Goal: Book appointment/travel/reservation

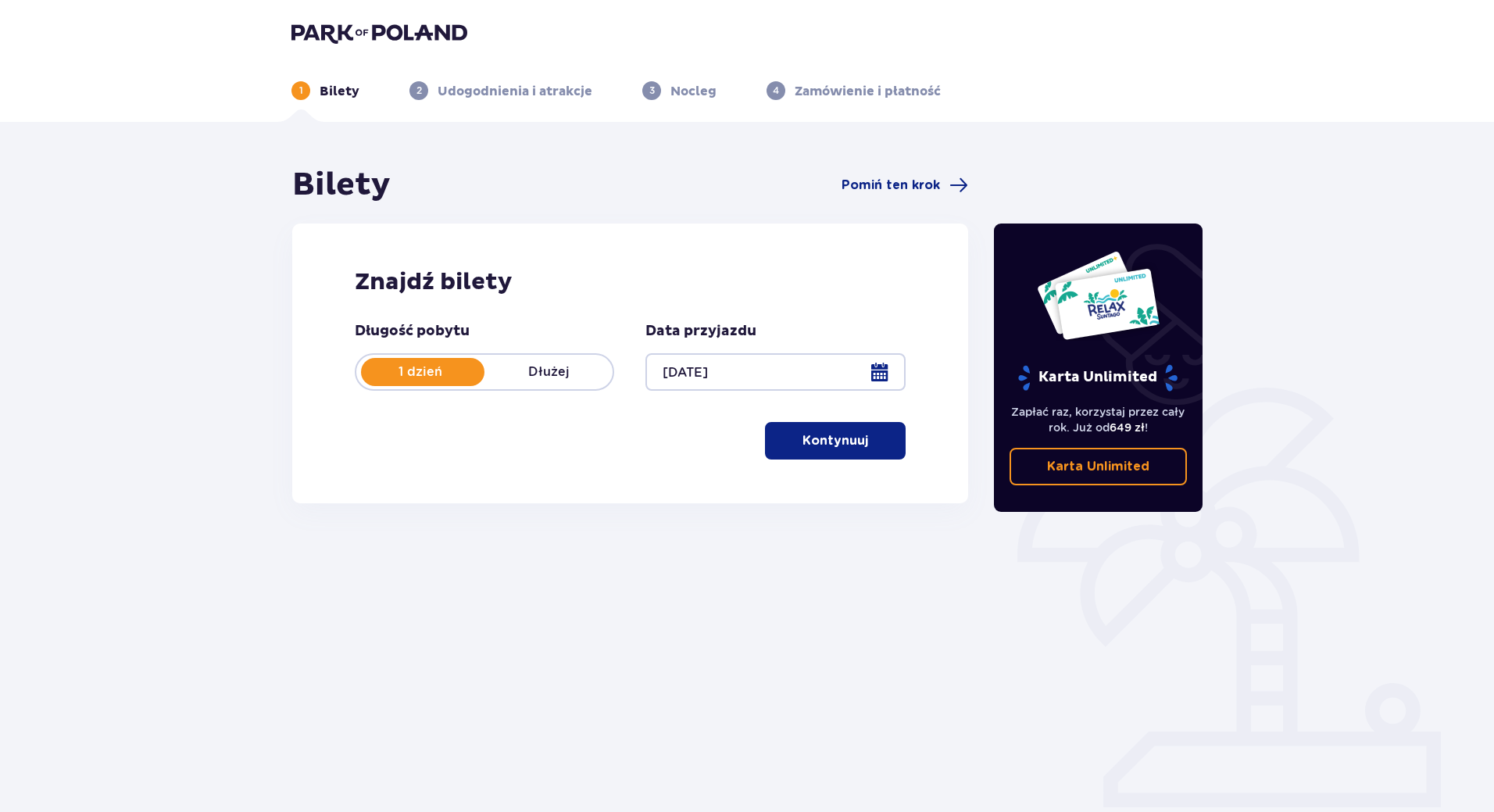
click at [838, 451] on button "Kontynuuj" at bounding box center [836, 441] width 141 height 37
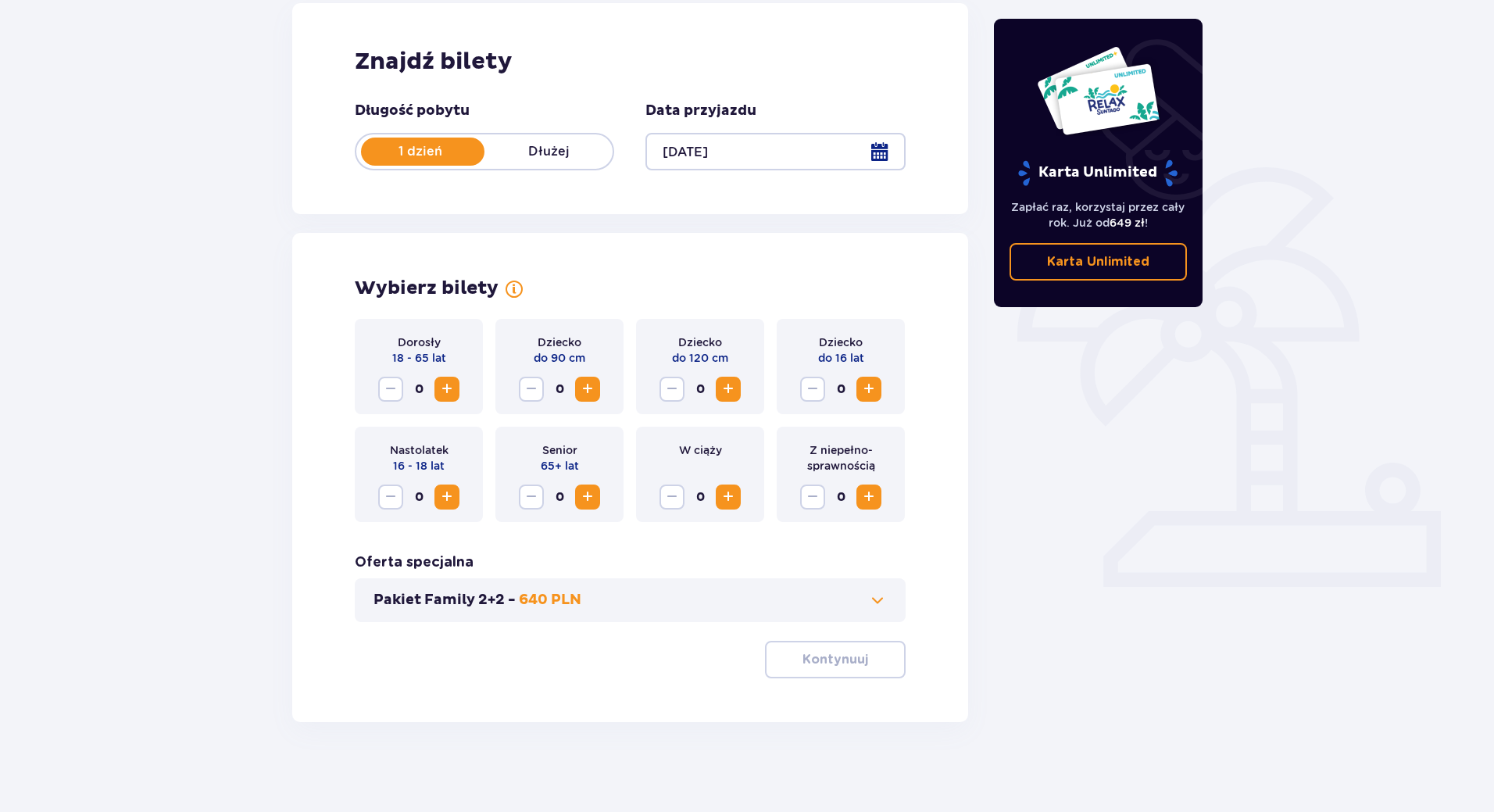
scroll to position [224, 0]
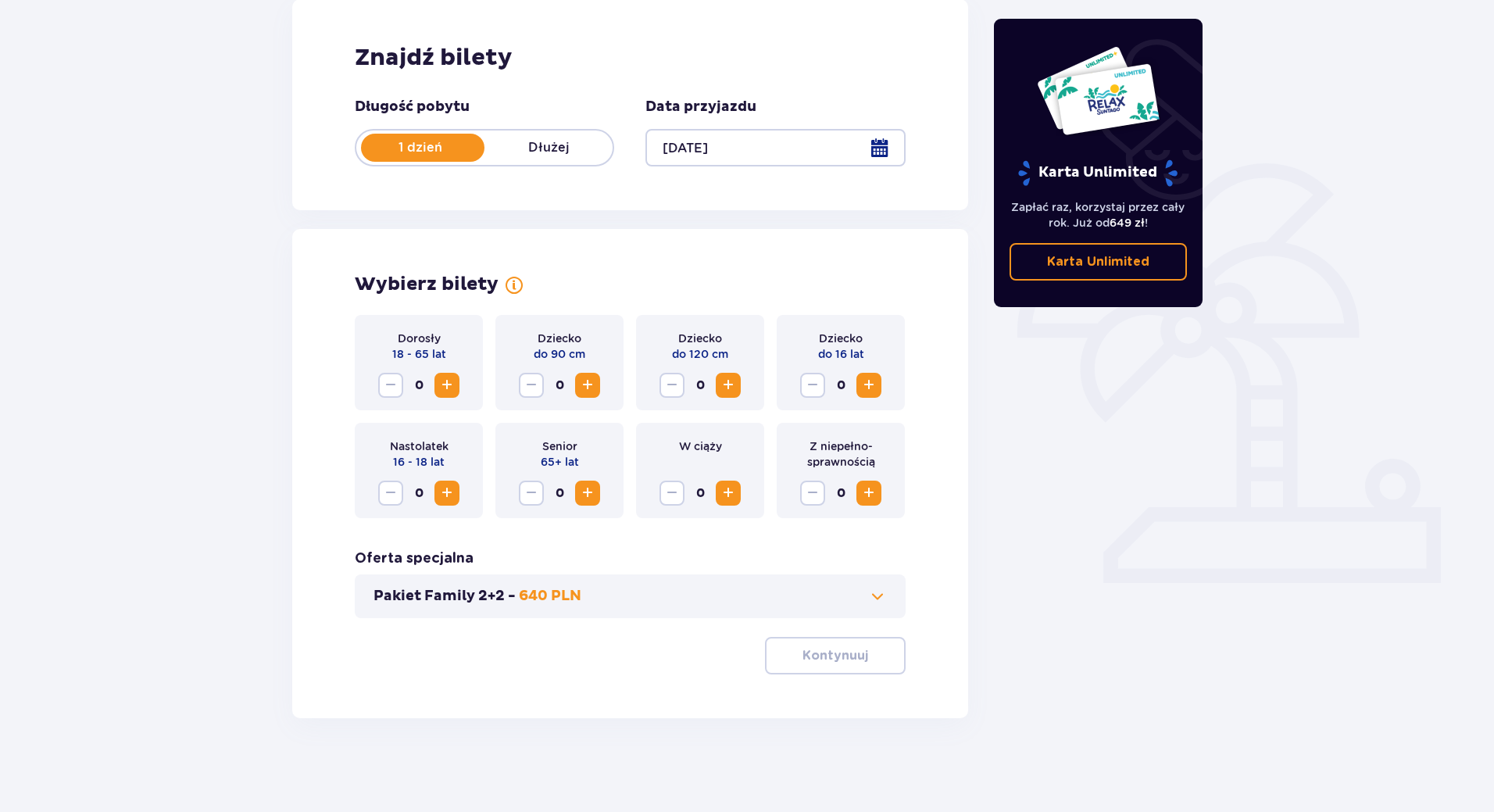
click at [442, 386] on span "Increase" at bounding box center [447, 385] width 19 height 19
click at [808, 652] on p "Kontynuuj" at bounding box center [835, 655] width 66 height 17
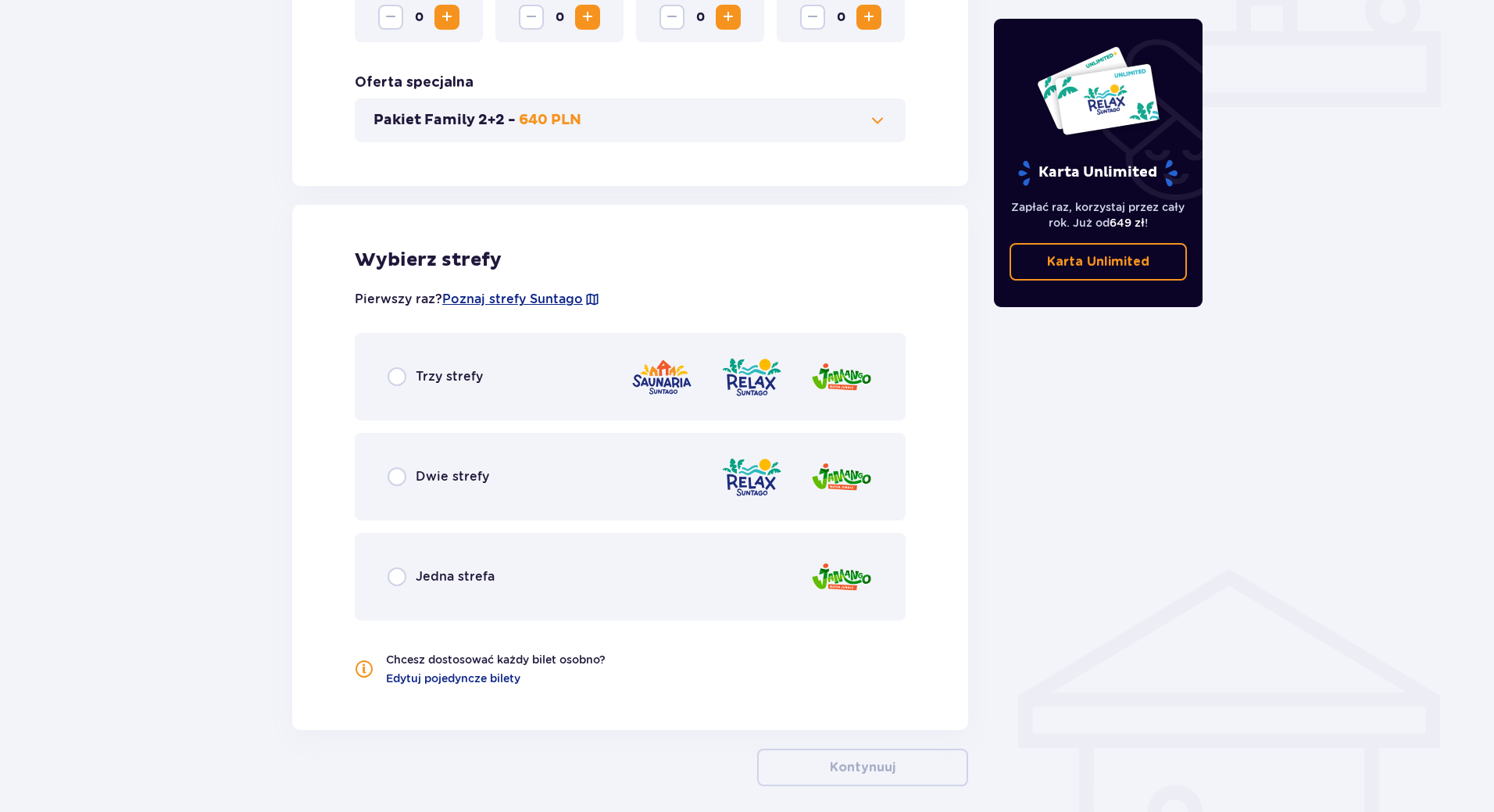
scroll to position [768, 0]
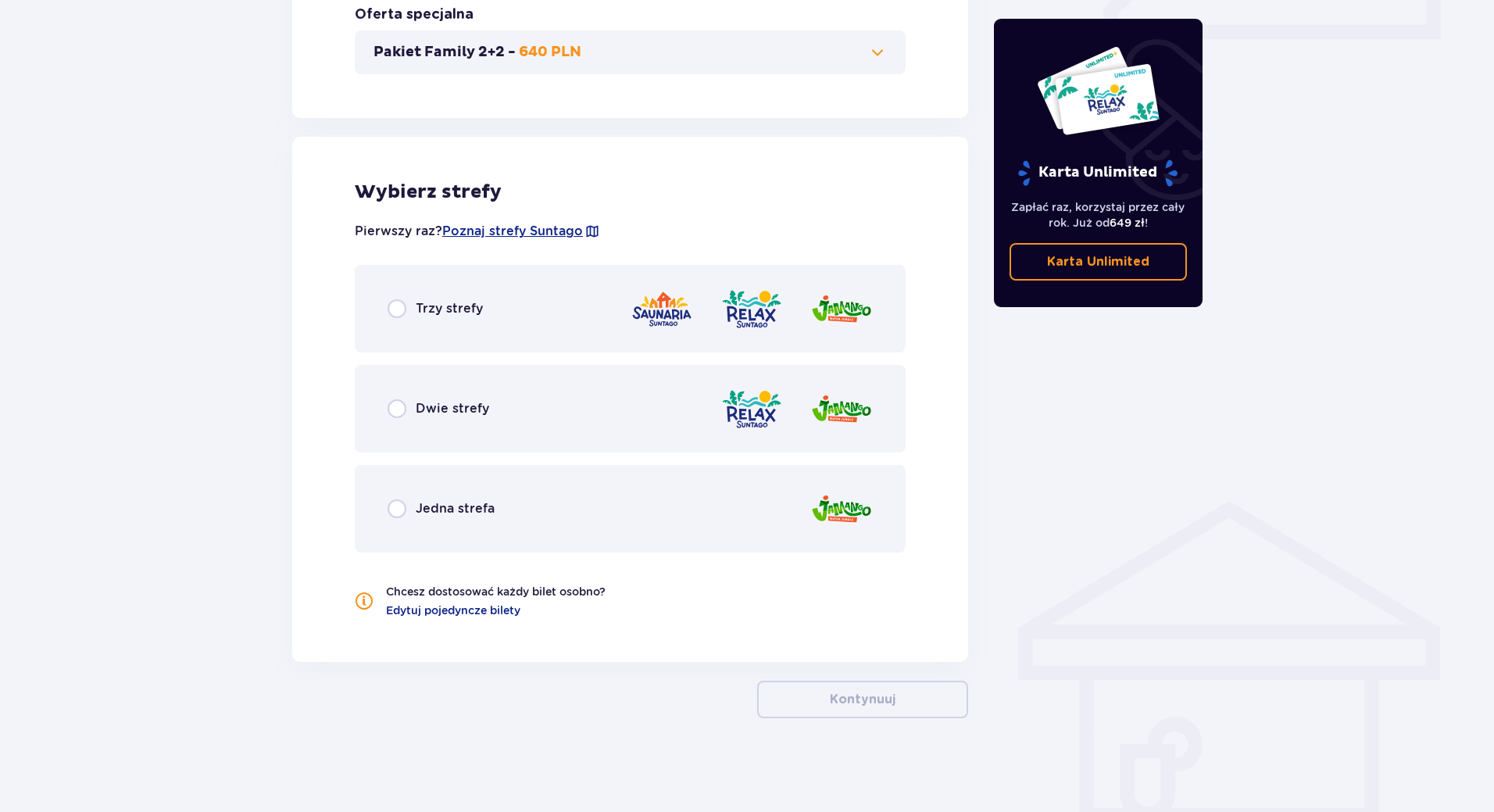
click at [482, 330] on div "Trzy strefy" at bounding box center [630, 309] width 551 height 87
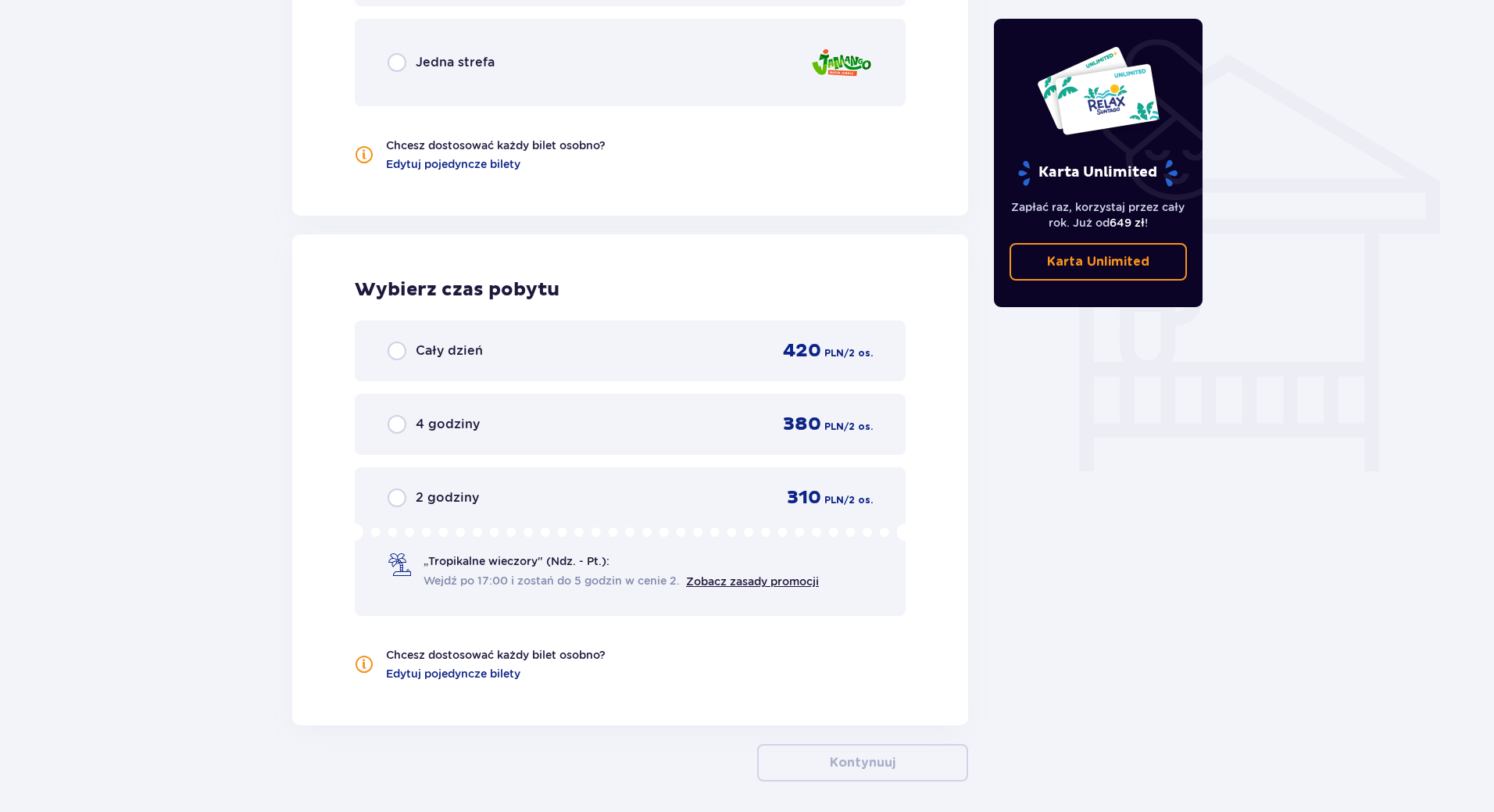
scroll to position [1278, 0]
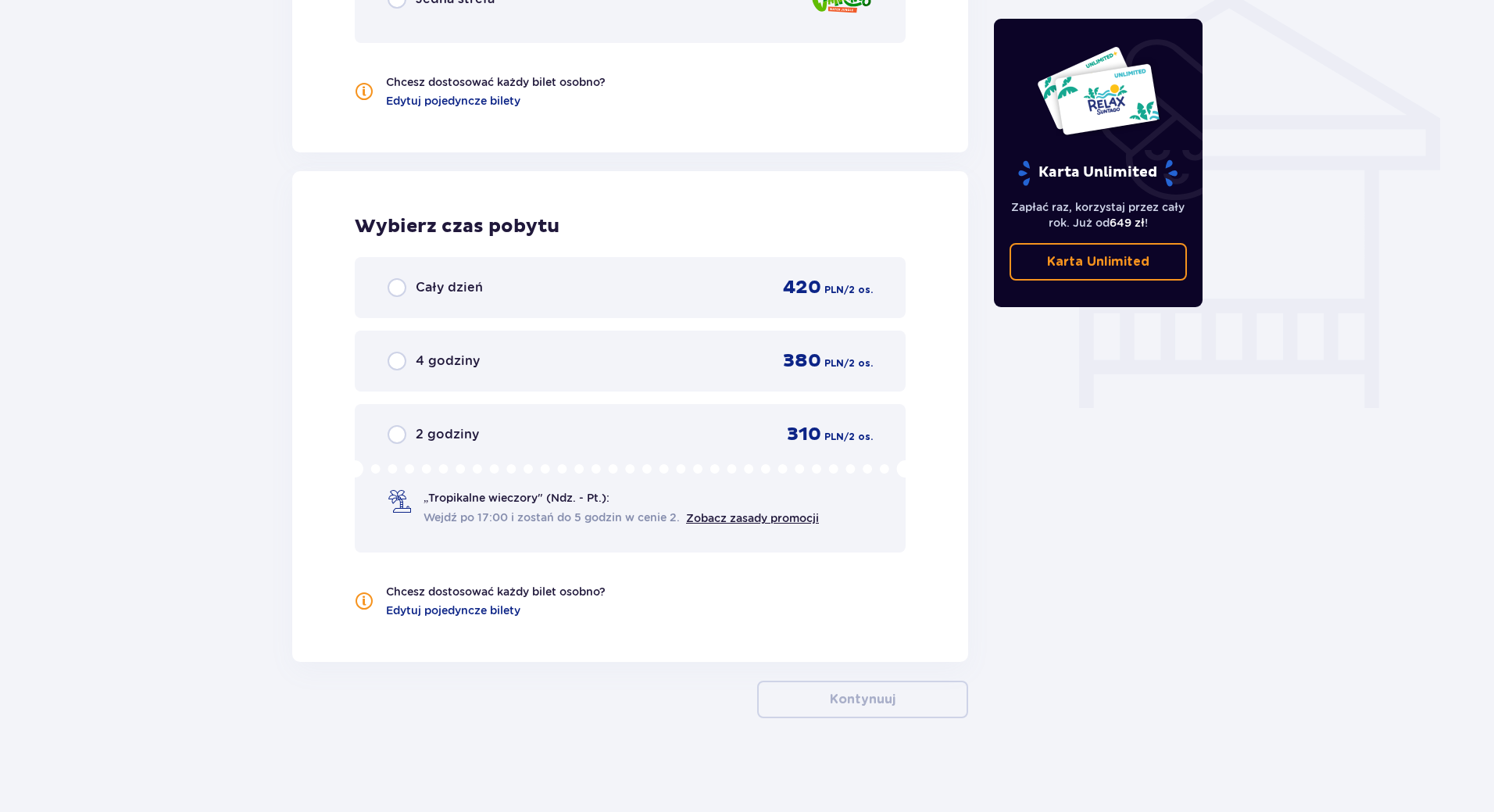
click at [787, 298] on p "420" at bounding box center [802, 287] width 38 height 23
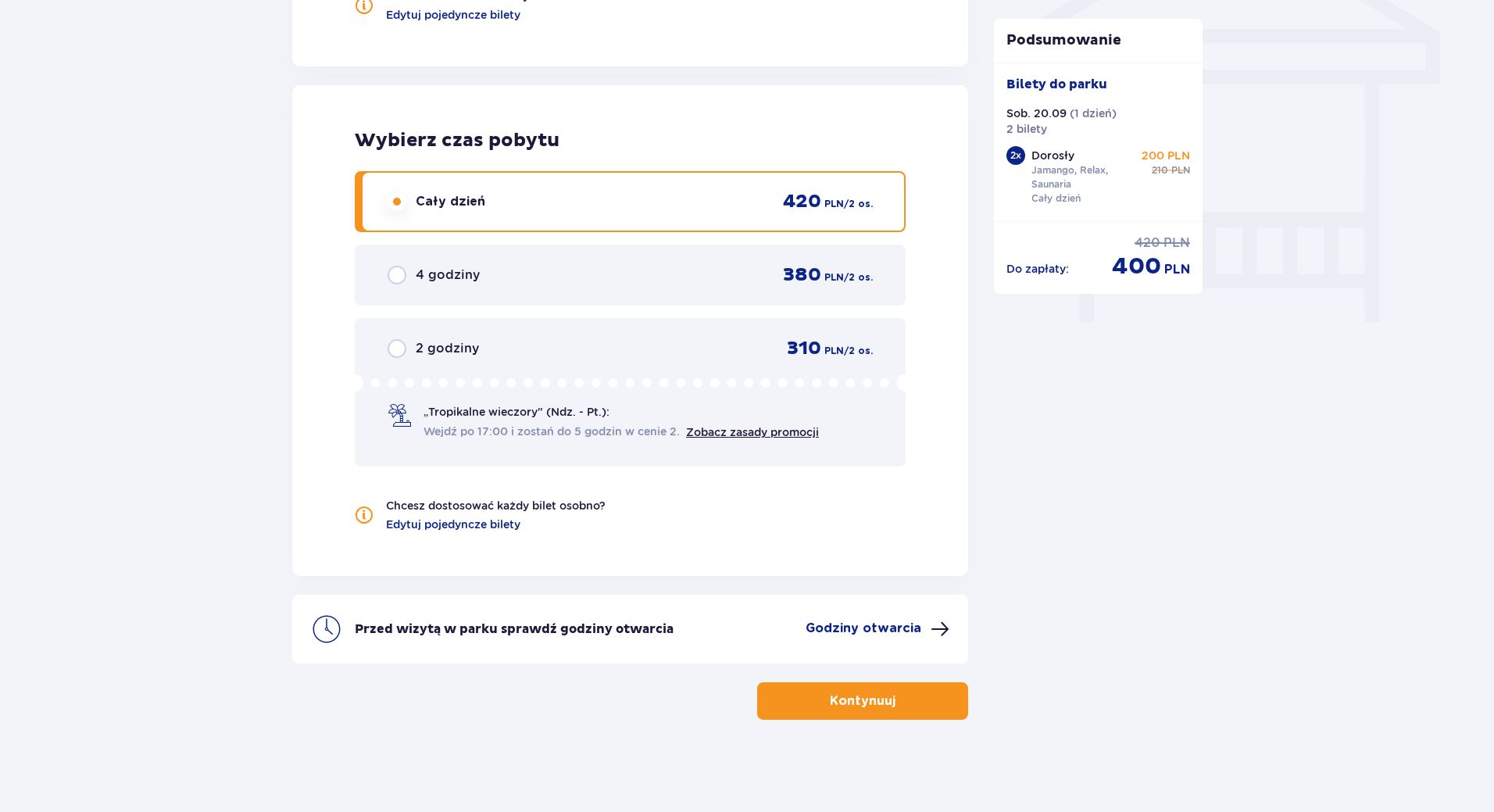
scroll to position [1365, 0]
click at [875, 455] on div "2 godziny 310 PLN / 2 os. „Tropikalne wieczory" (Ndz. - Pt.): Wejdź po 17:00 i …" at bounding box center [630, 391] width 551 height 149
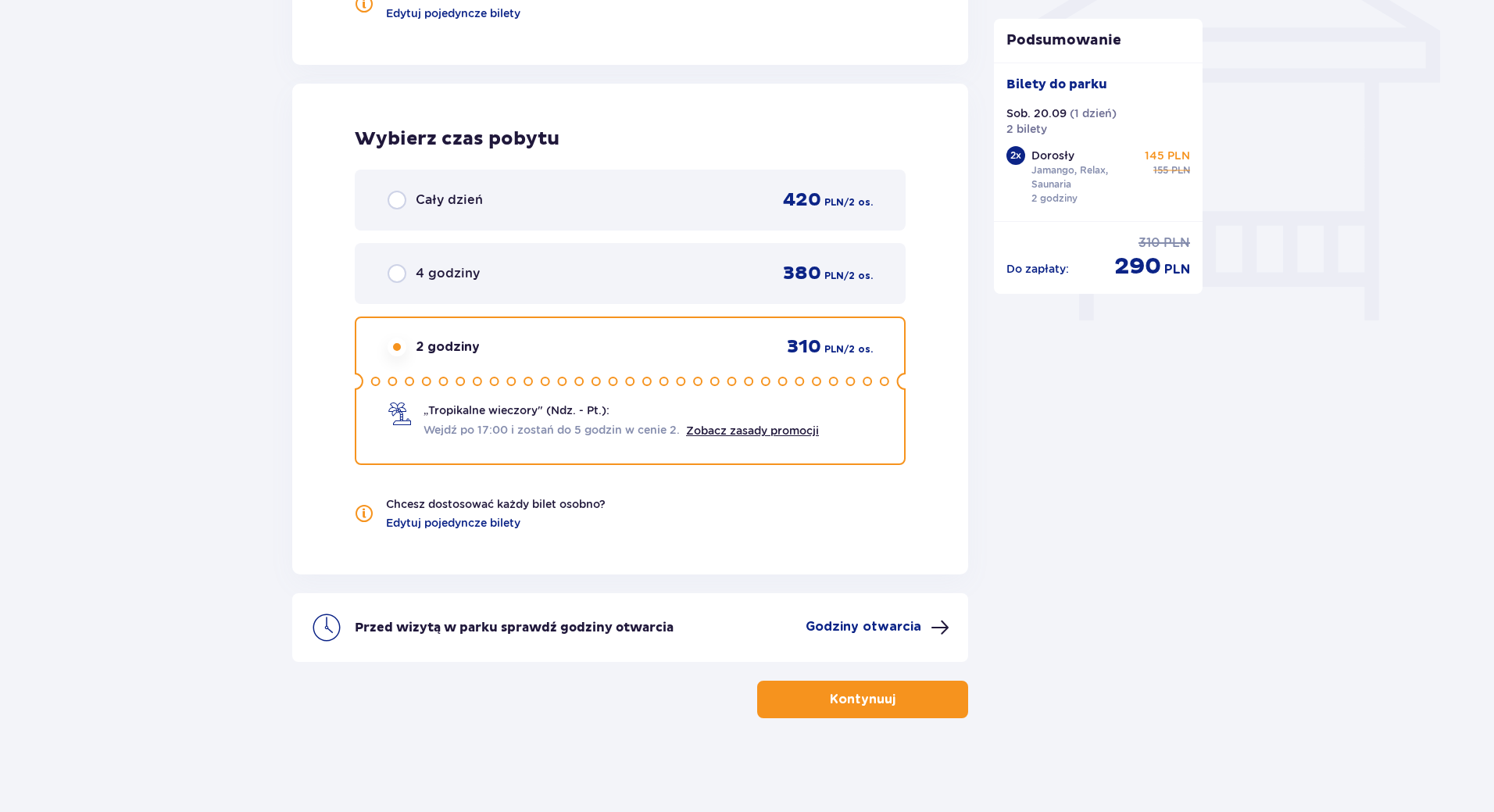
click at [847, 217] on div "Cały dzień 420 PLN / 2 os." at bounding box center [630, 200] width 551 height 61
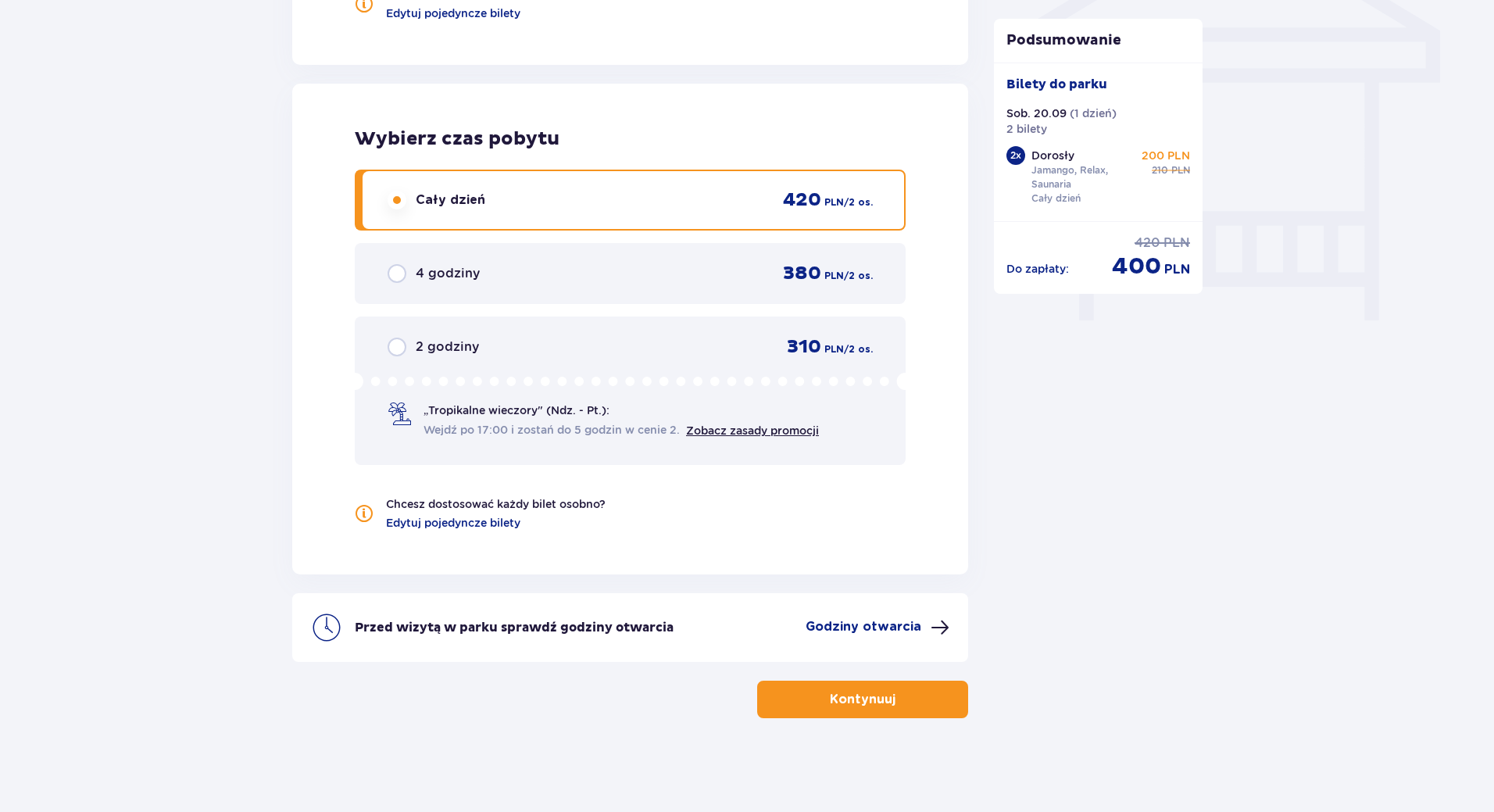
click at [886, 705] on button "Kontynuuj" at bounding box center [862, 700] width 211 height 37
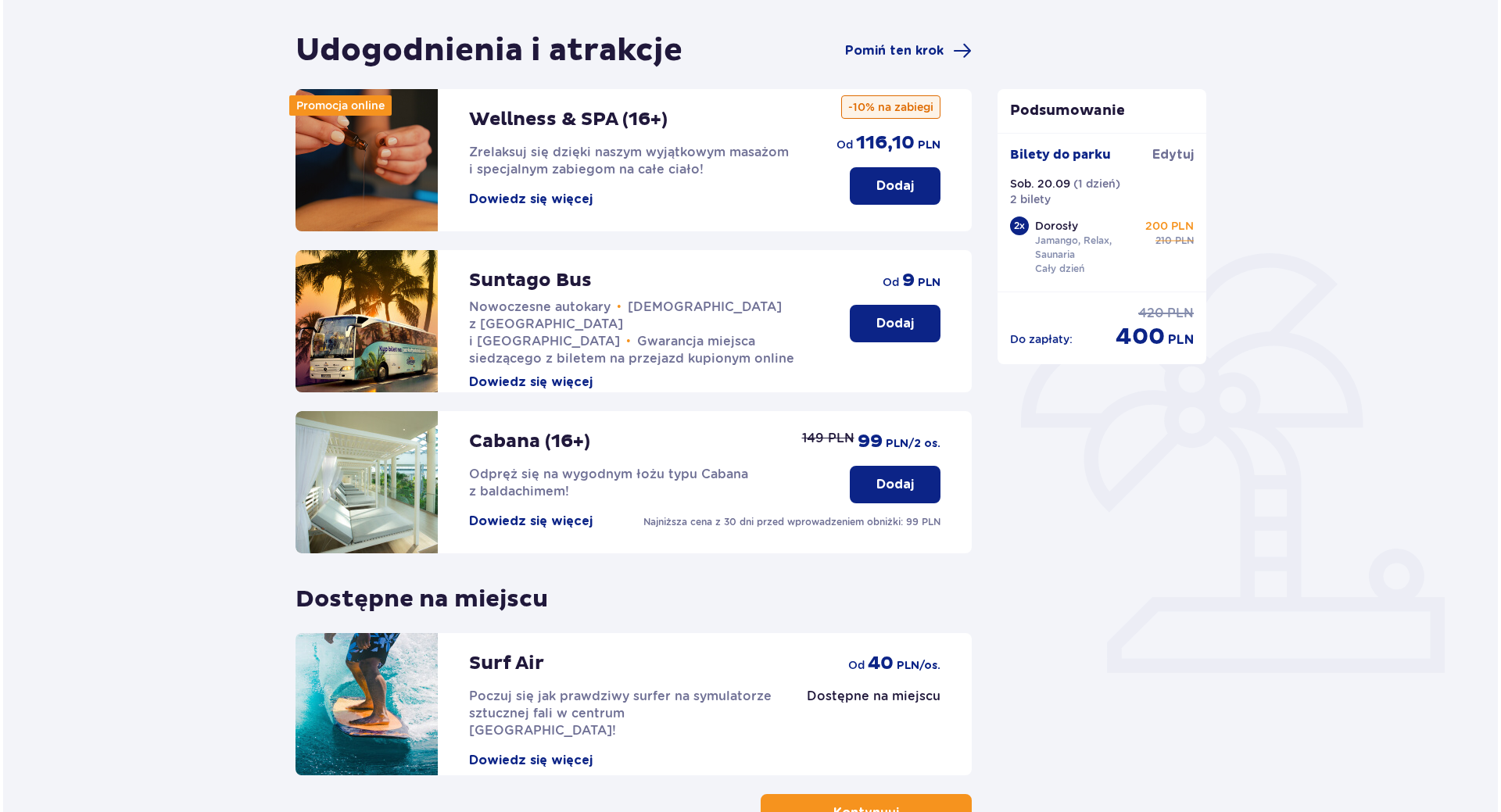
scroll to position [156, 0]
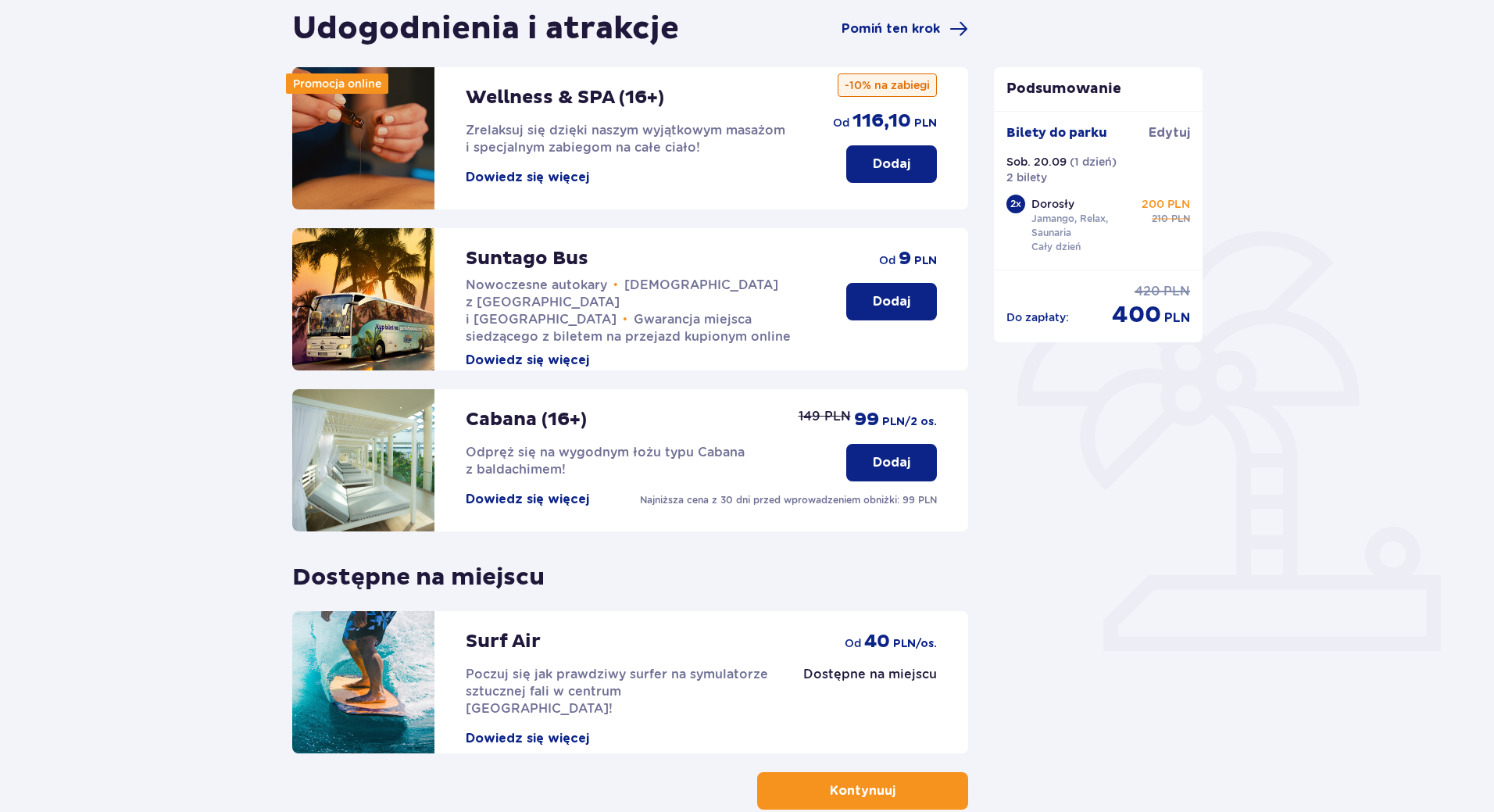
click at [527, 174] on button "Dowiedz się więcej" at bounding box center [527, 177] width 124 height 17
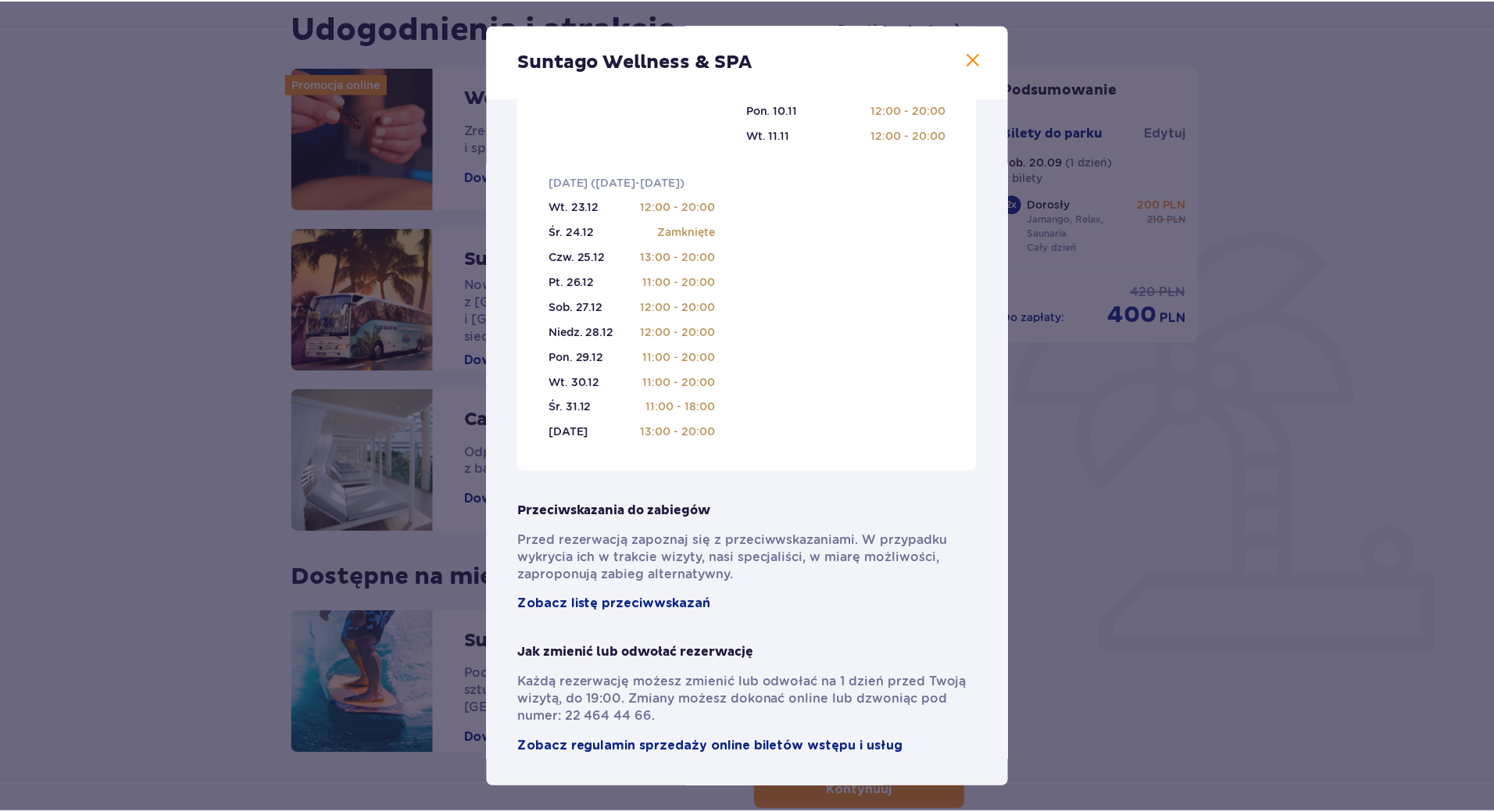
scroll to position [878, 0]
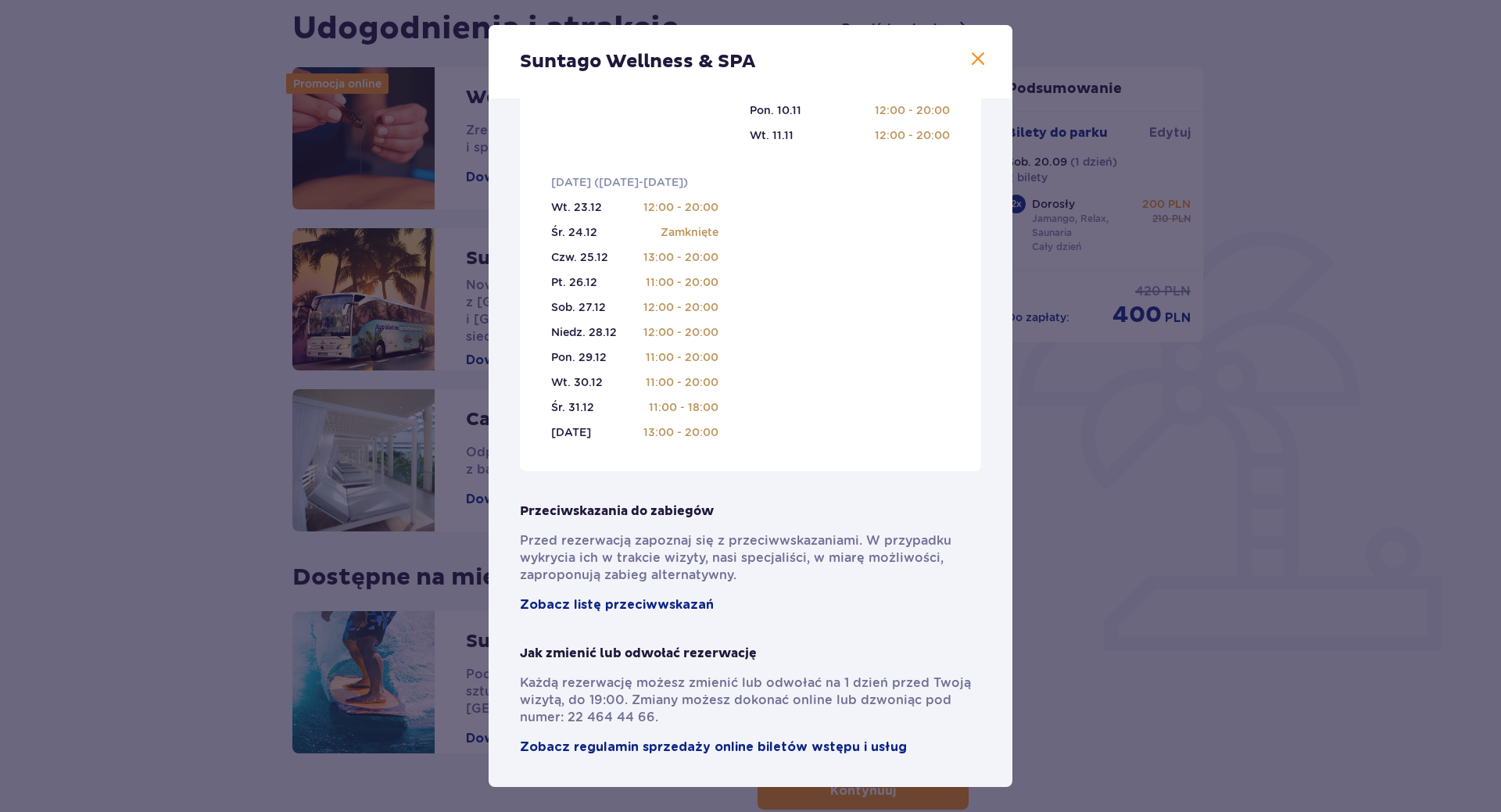
click at [146, 384] on div "Suntago Wellness & SPA Pełni pasji profesjonaliści , którzy pomogą Ci dobrać za…" at bounding box center [750, 406] width 1501 height 812
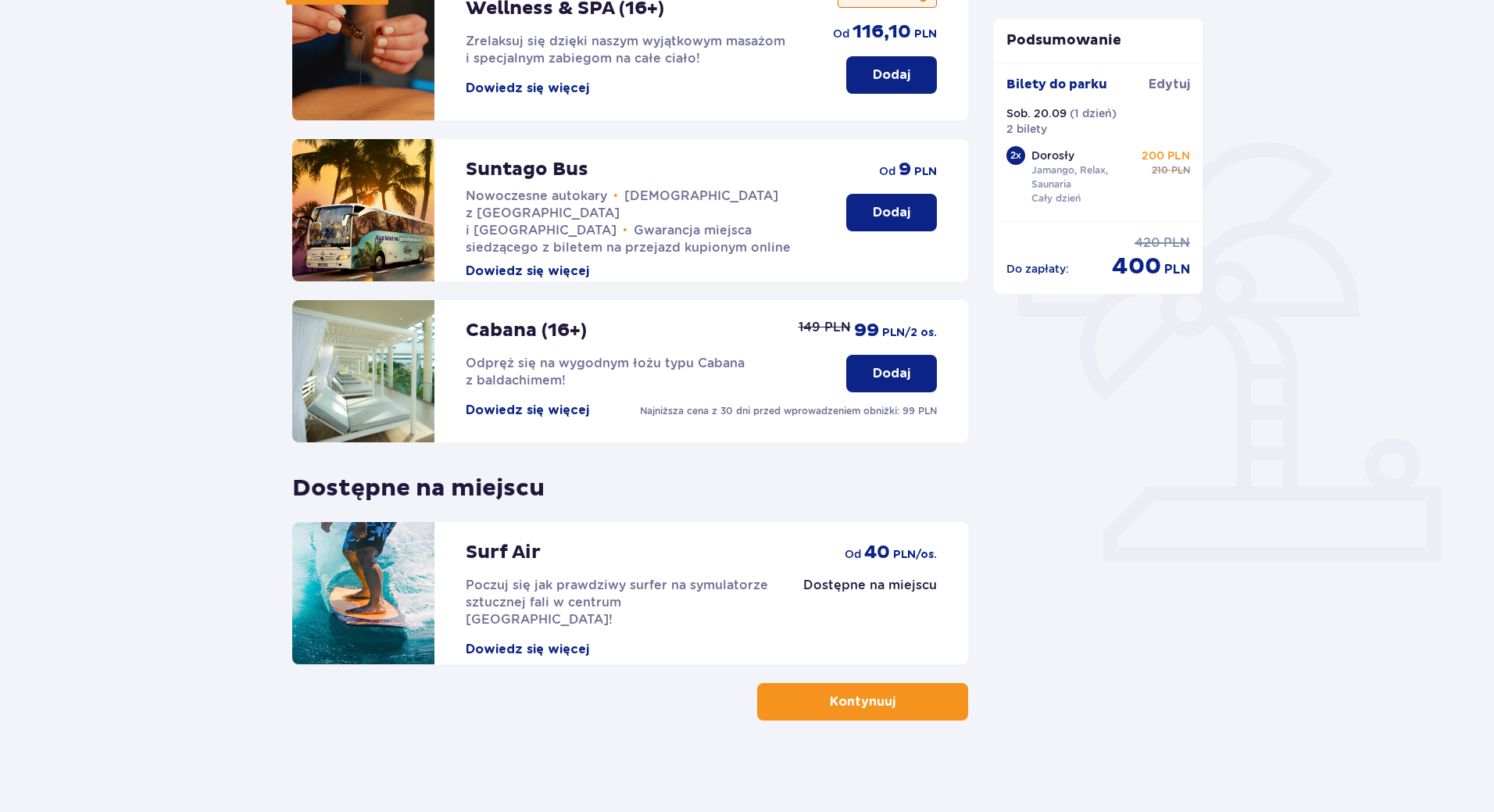
scroll to position [247, 0]
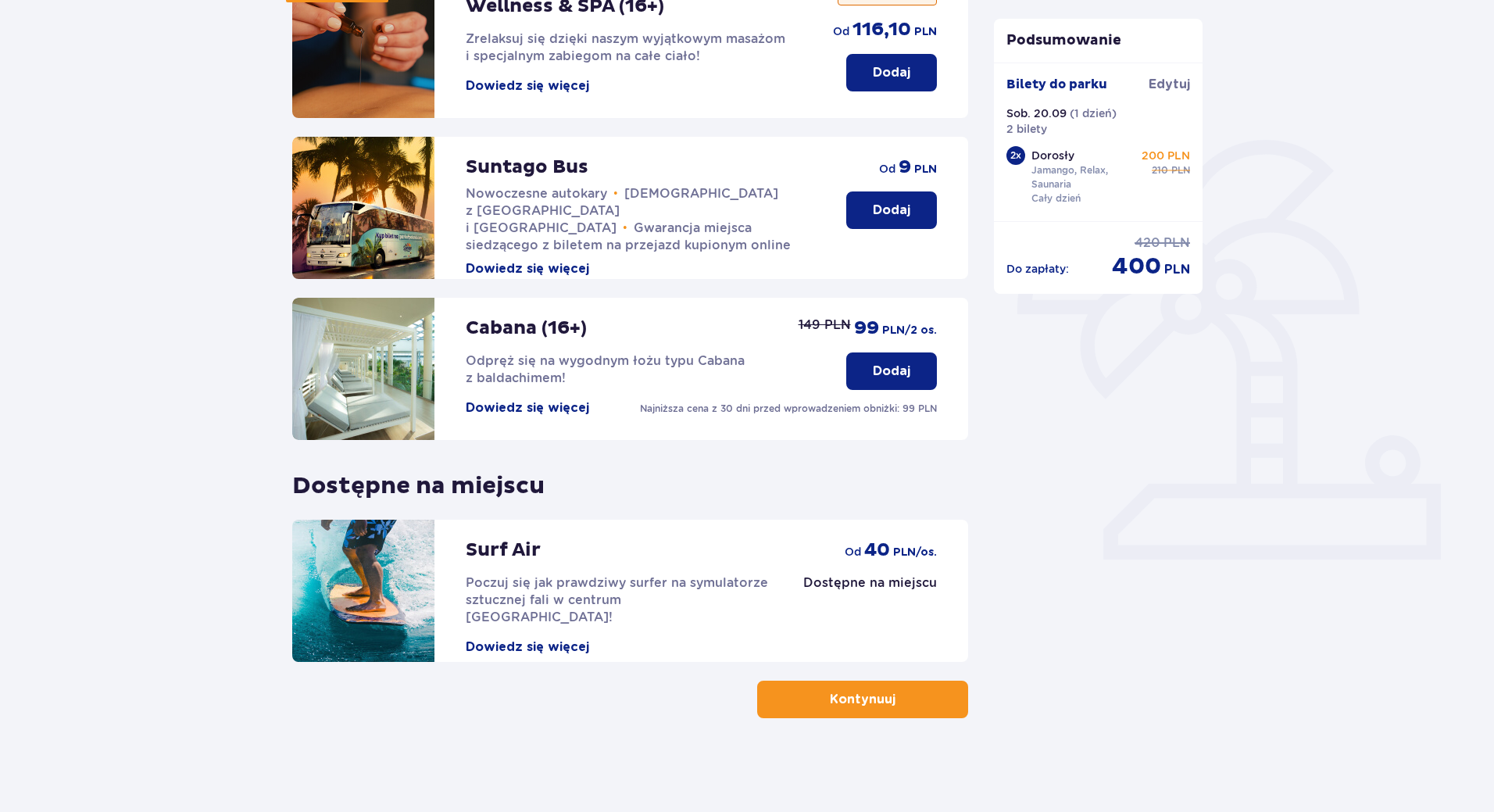
click at [866, 704] on p "Kontynuuj" at bounding box center [862, 699] width 66 height 17
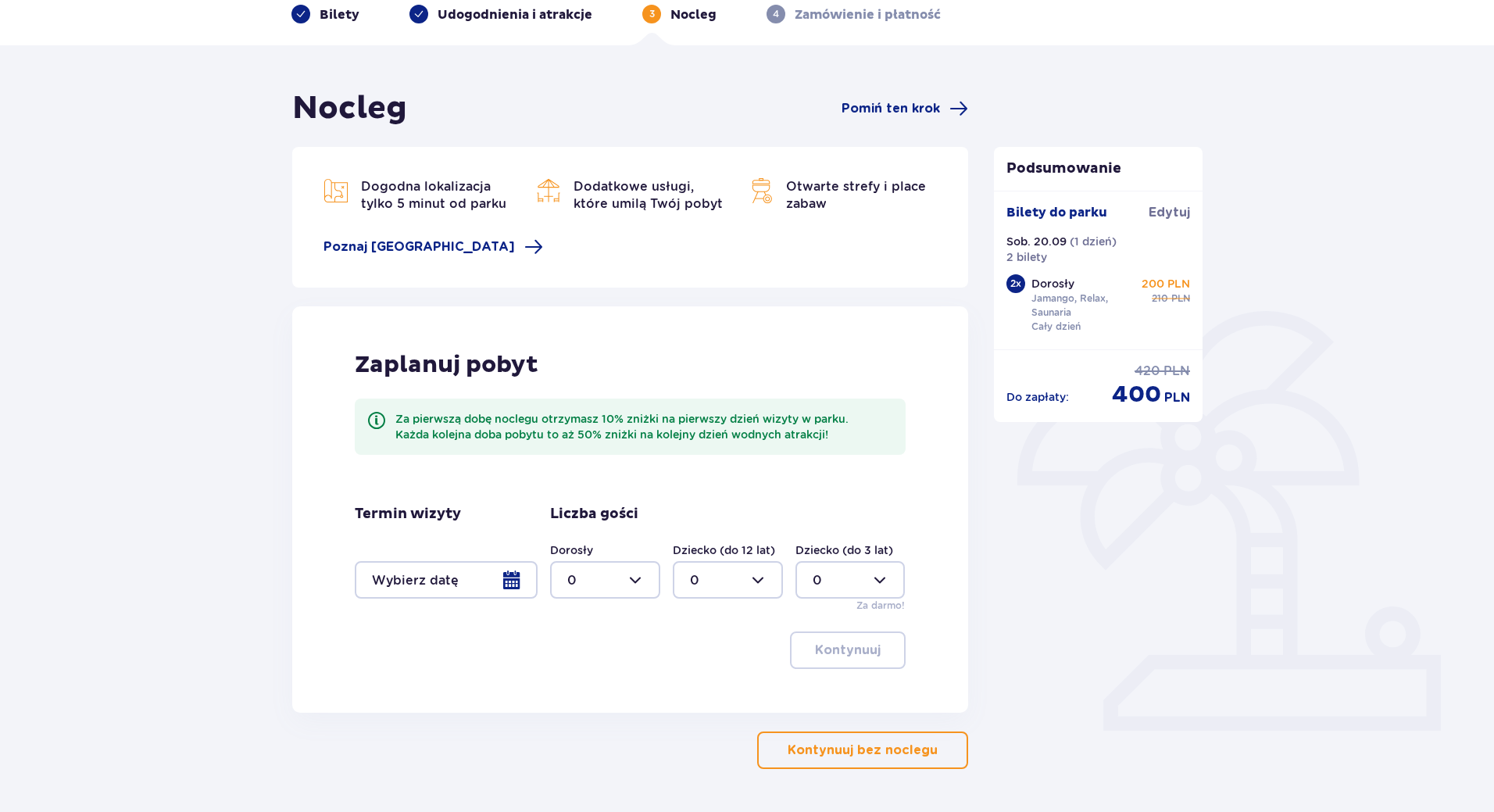
scroll to position [127, 0]
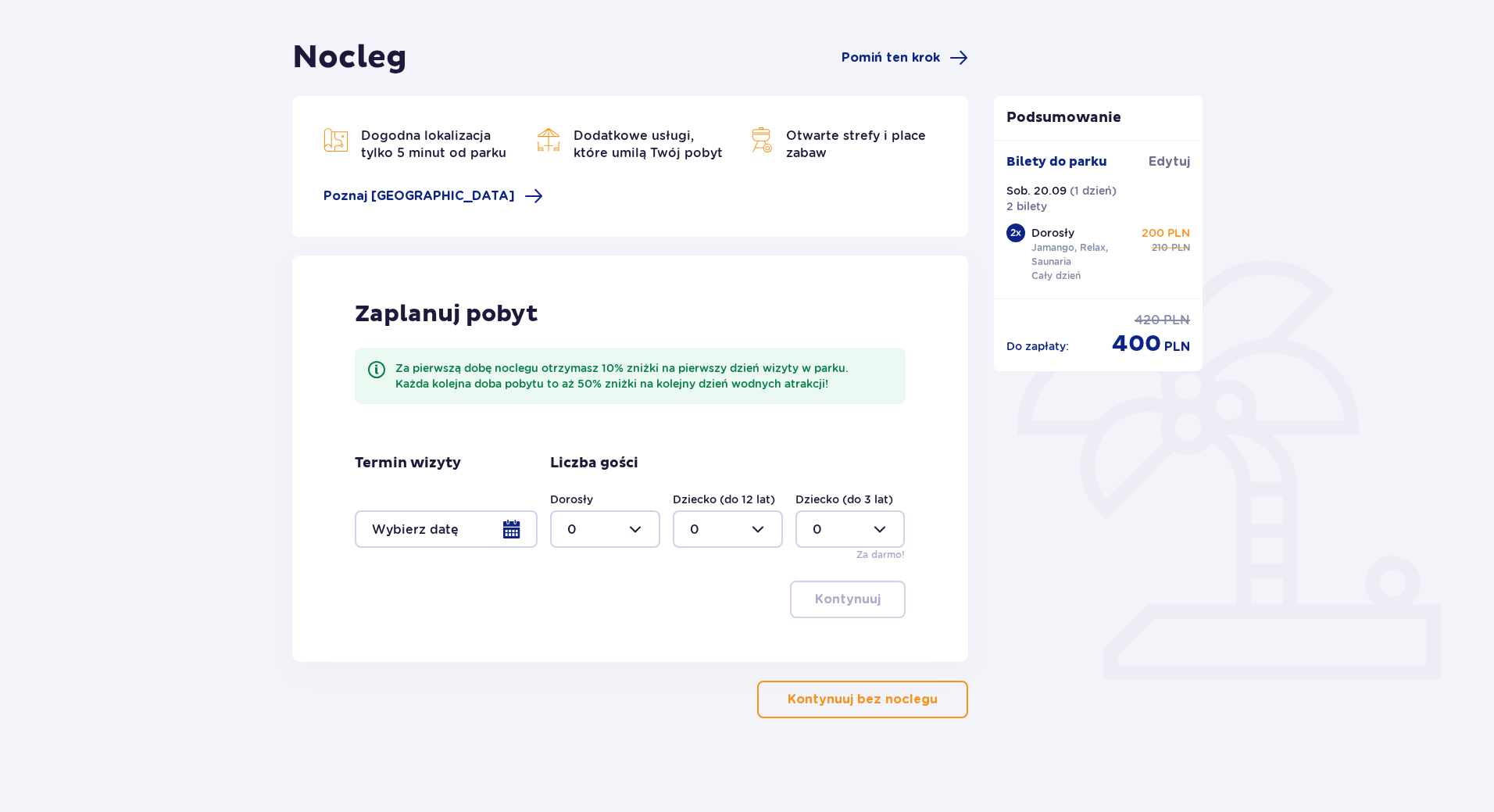
click at [527, 513] on div at bounding box center [447, 529] width 183 height 37
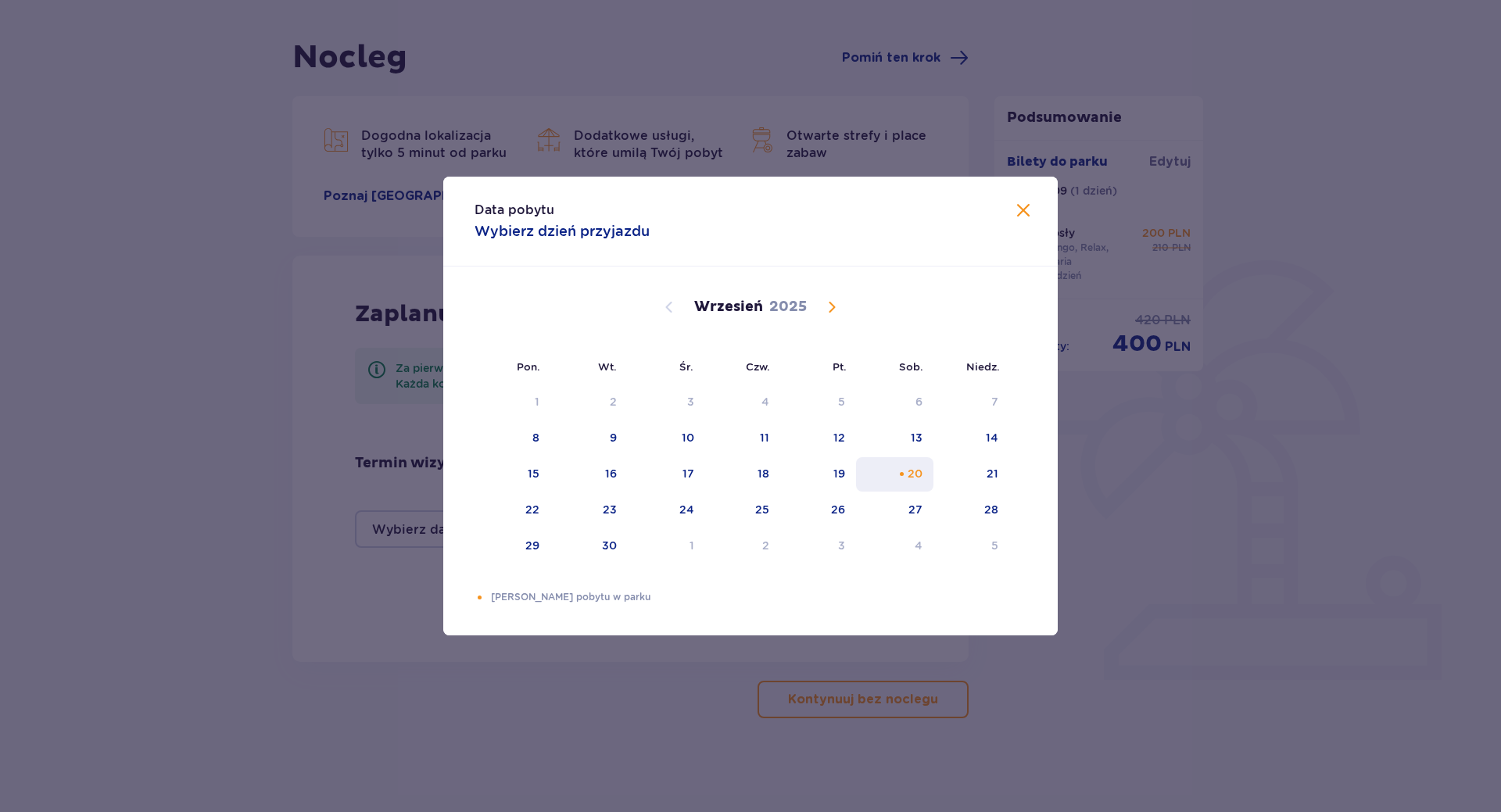
click at [909, 471] on div "20" at bounding box center [915, 473] width 15 height 15
click at [953, 480] on div "21" at bounding box center [972, 474] width 76 height 35
type input "[DATE] - [DATE]"
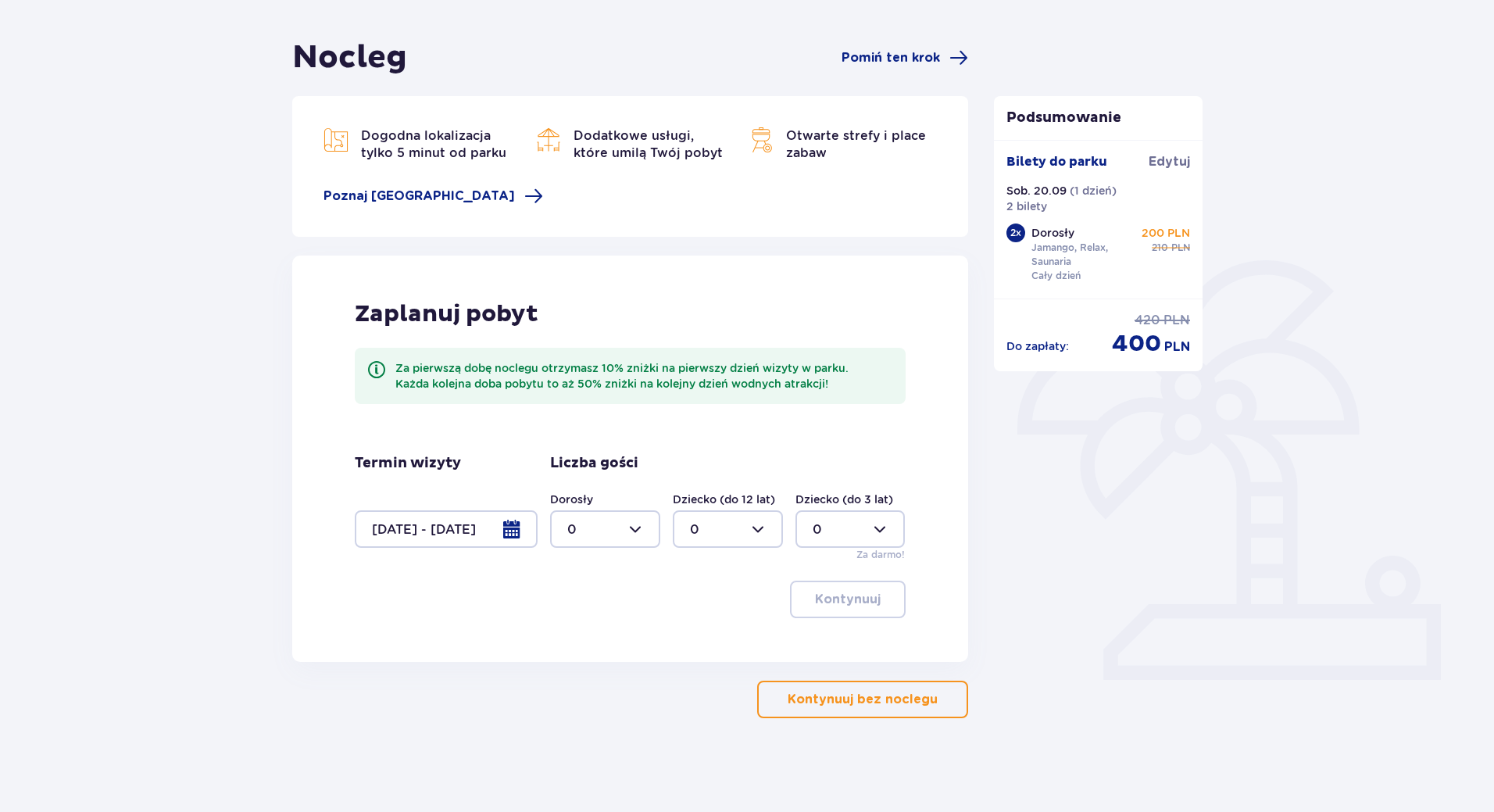
click at [614, 535] on div at bounding box center [605, 529] width 110 height 37
click at [603, 639] on div "2" at bounding box center [605, 642] width 76 height 17
type input "2"
click at [868, 611] on button "Kontynuuj" at bounding box center [848, 599] width 116 height 37
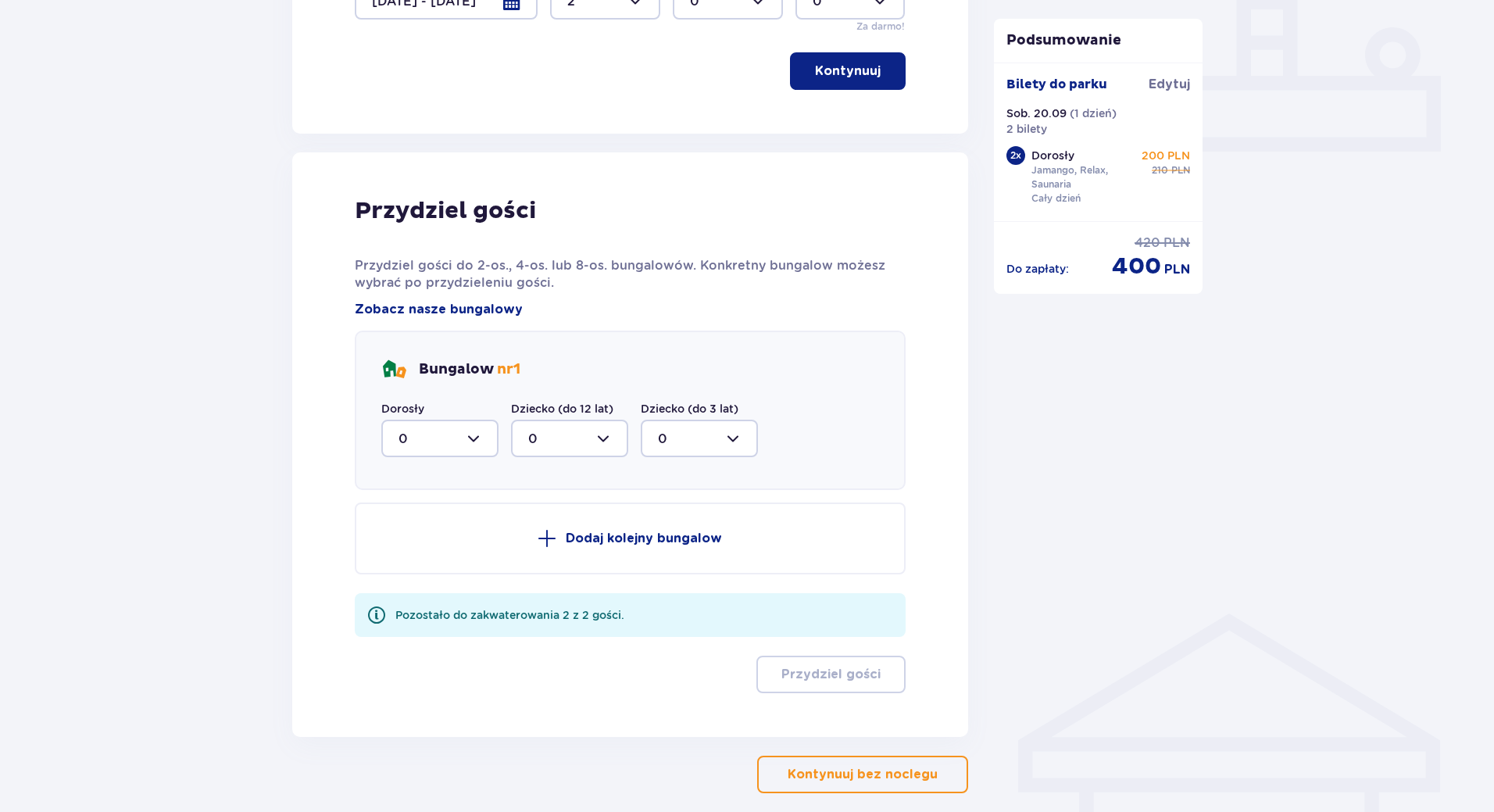
scroll to position [730, 0]
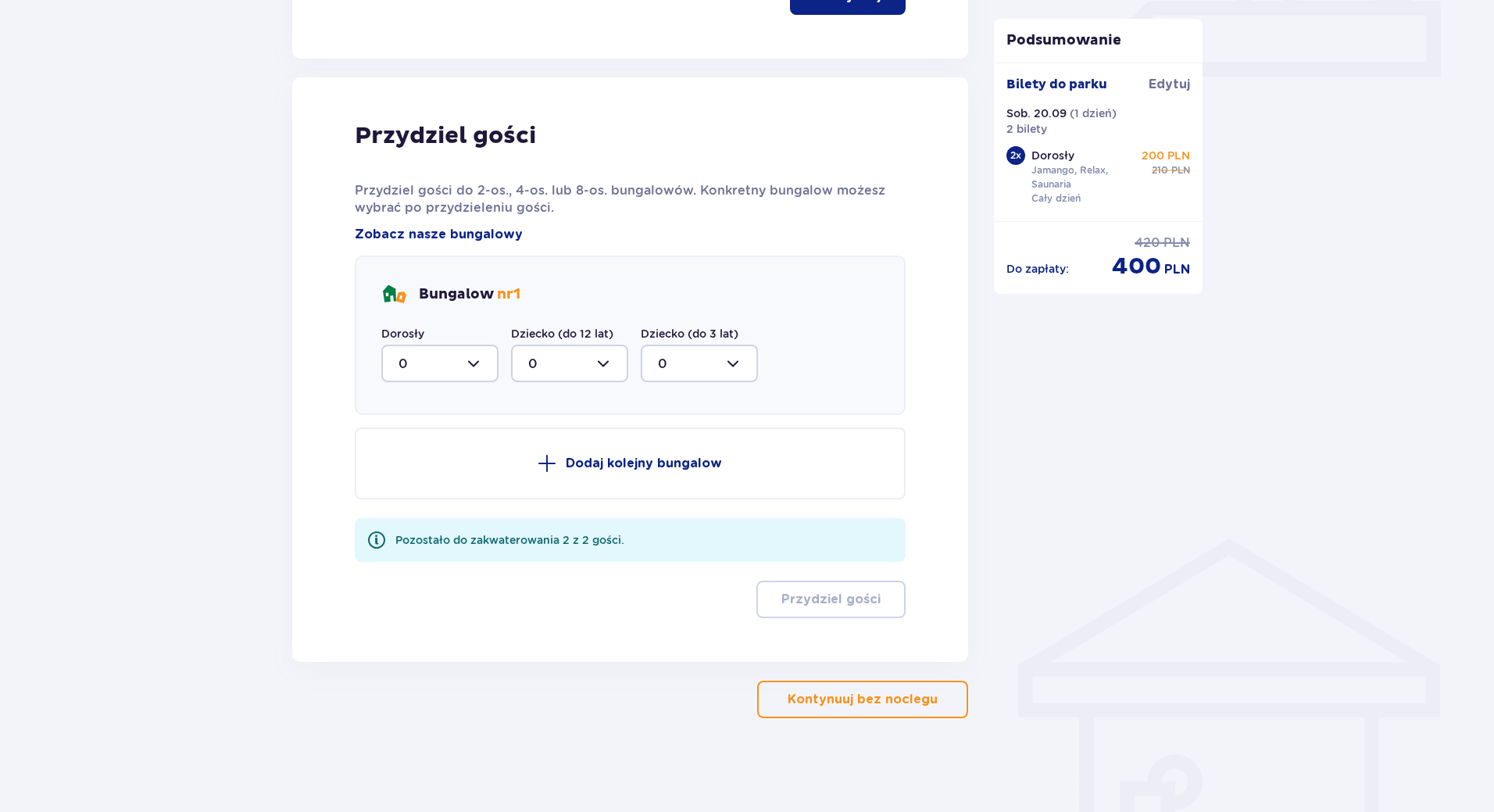
click at [451, 359] on div at bounding box center [440, 363] width 117 height 37
click at [421, 474] on div "2" at bounding box center [440, 476] width 83 height 17
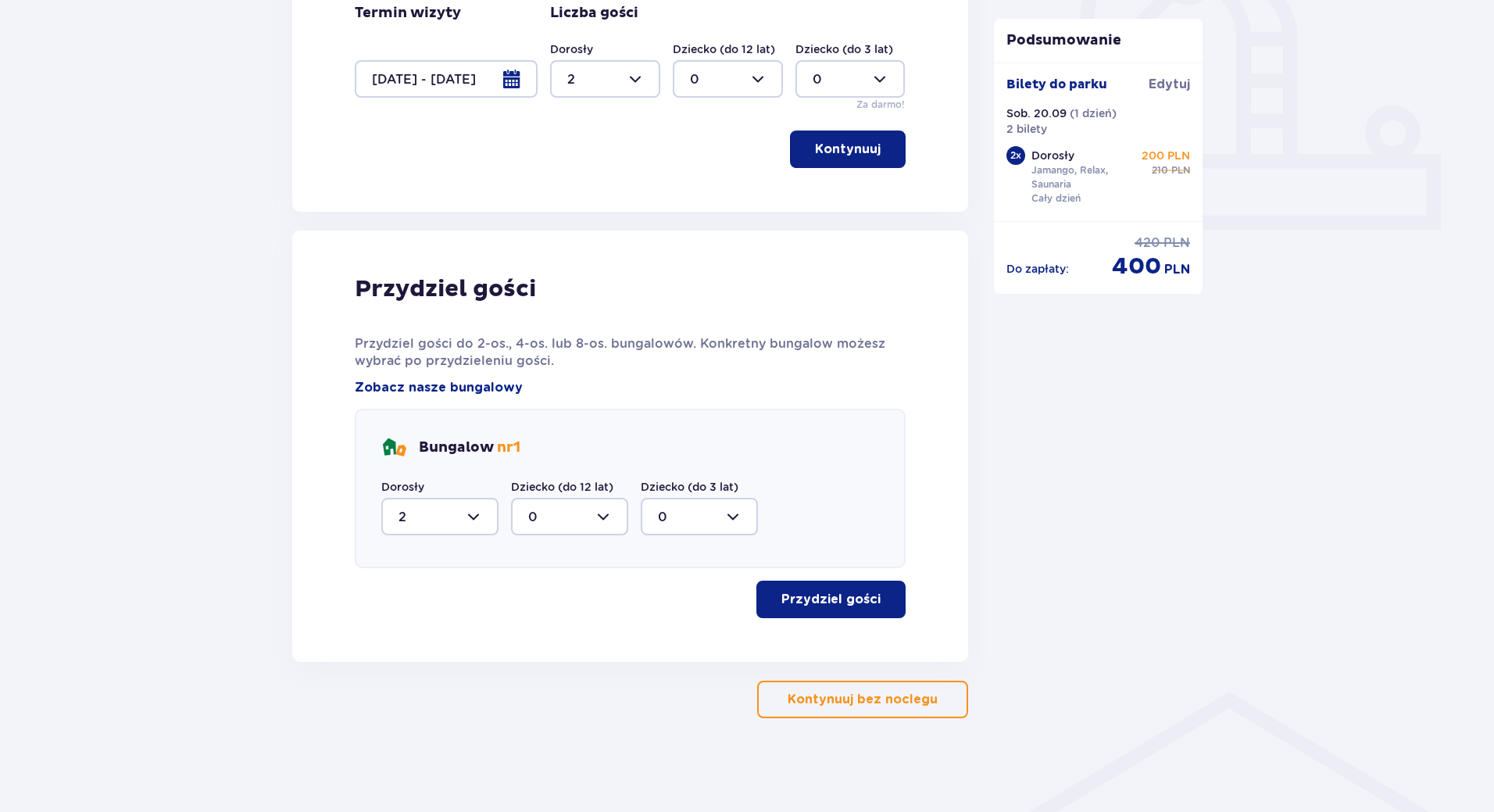
type input "2"
click at [848, 597] on p "Przydziel gości" at bounding box center [831, 598] width 99 height 17
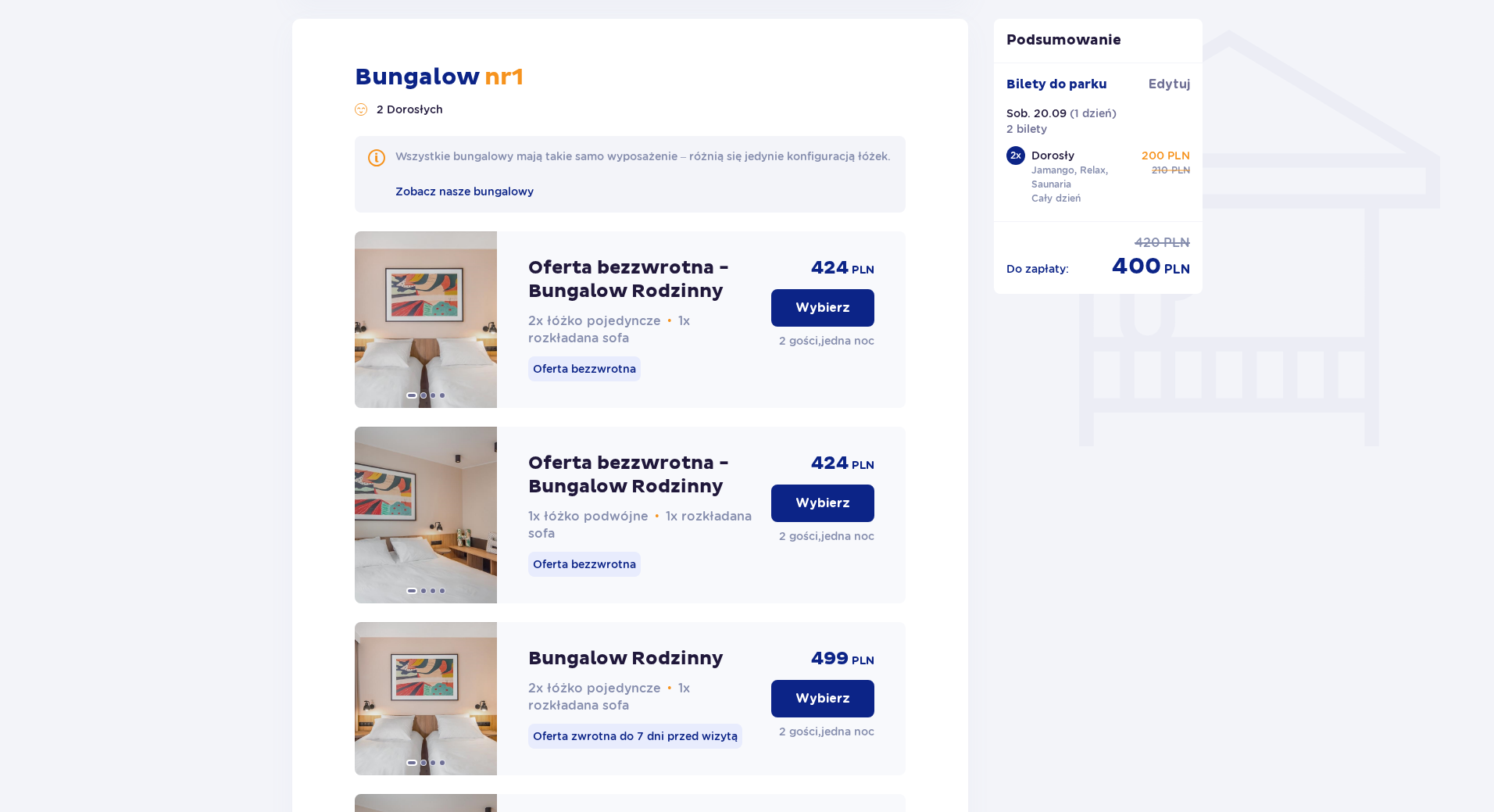
click at [819, 316] on p "Wybierz" at bounding box center [823, 307] width 55 height 17
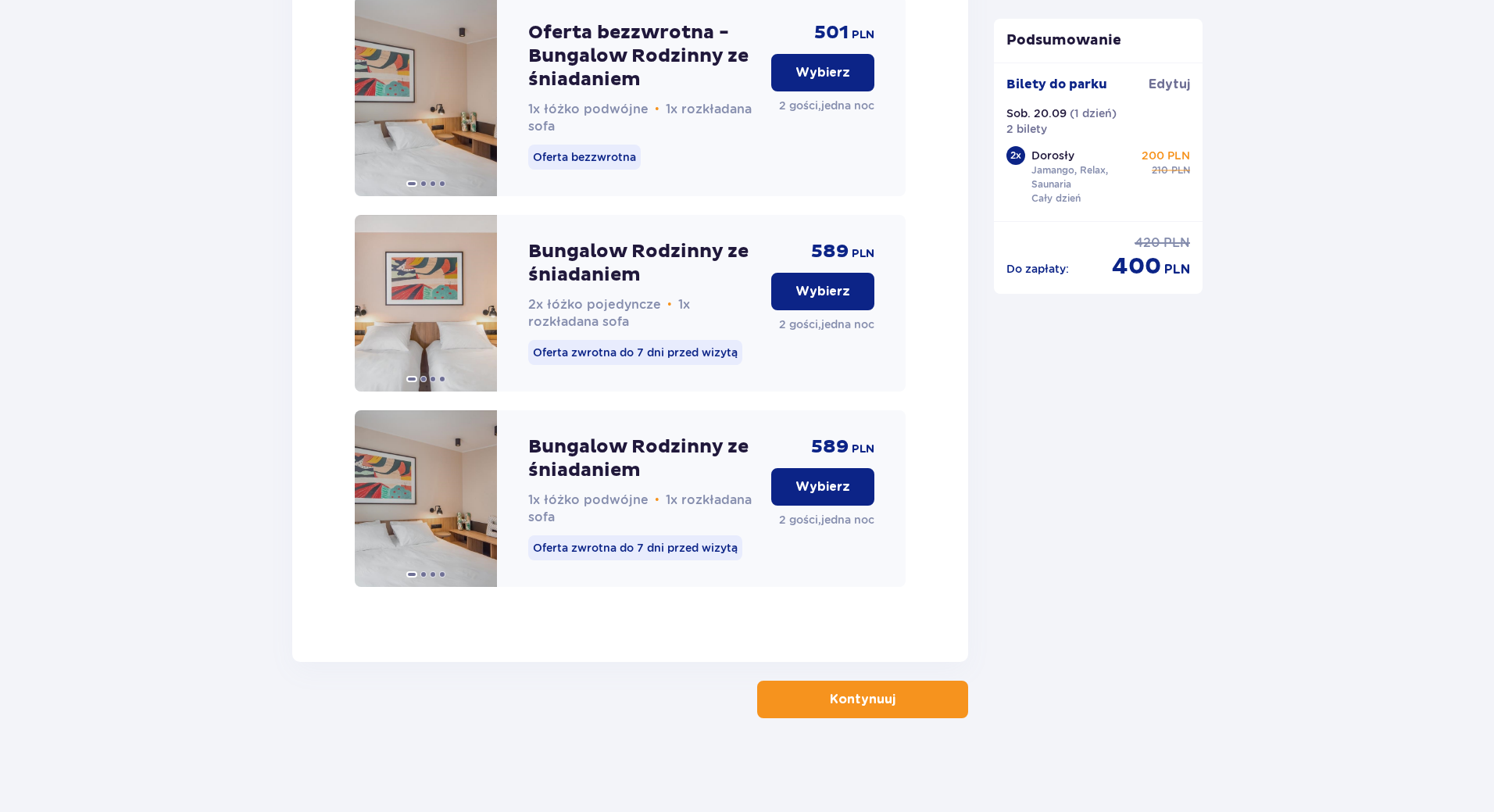
click at [844, 707] on p "Kontynuuj" at bounding box center [862, 699] width 66 height 17
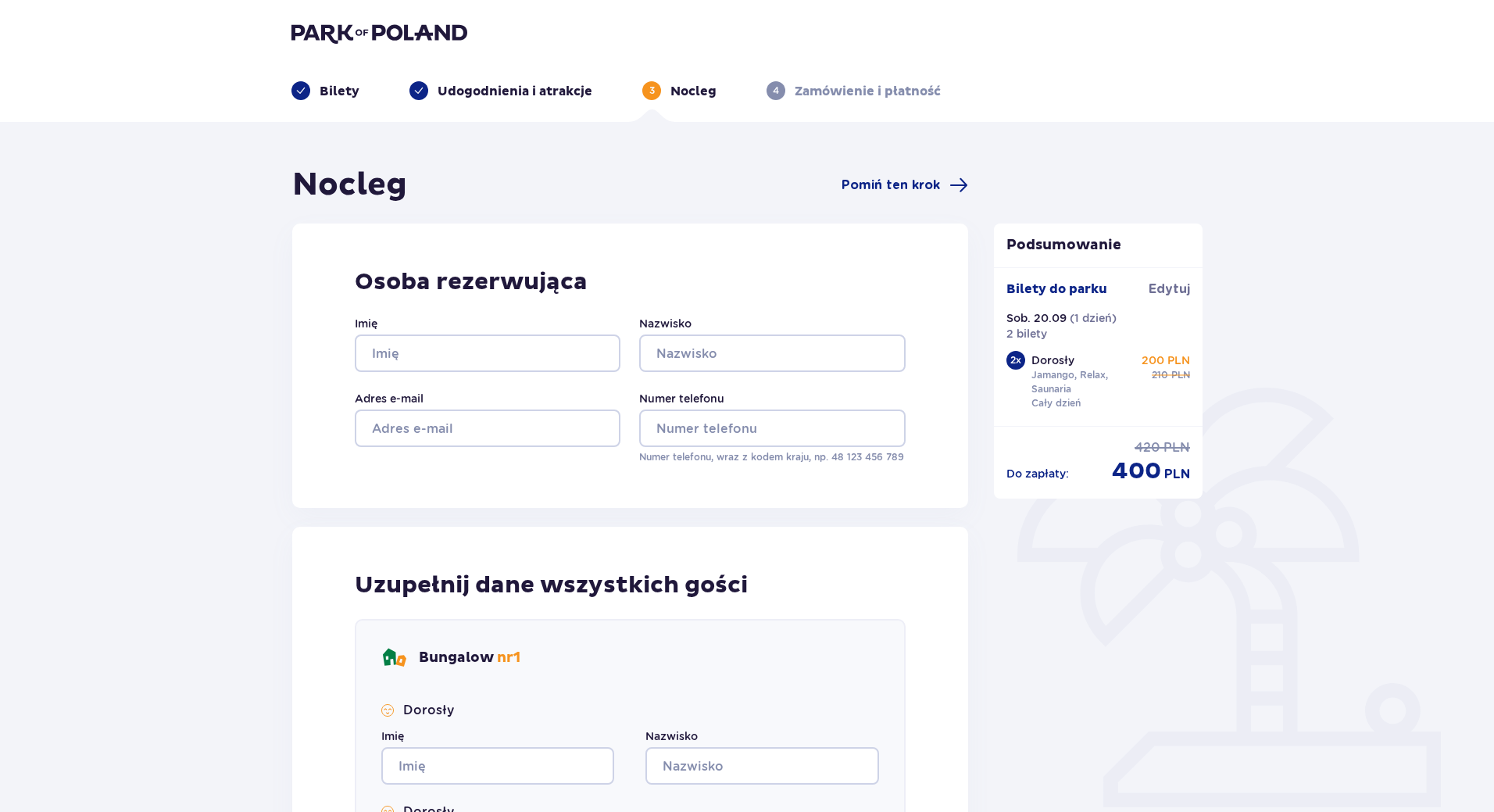
scroll to position [401, 0]
